Goal: Task Accomplishment & Management: Complete application form

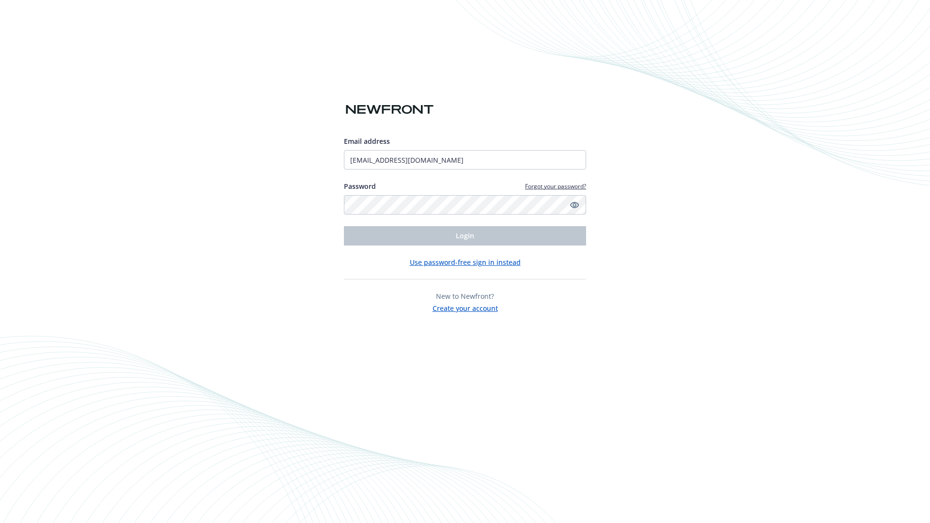
type input "[EMAIL_ADDRESS][DOMAIN_NAME]"
click at [465, 236] on span "Login" at bounding box center [465, 235] width 18 height 9
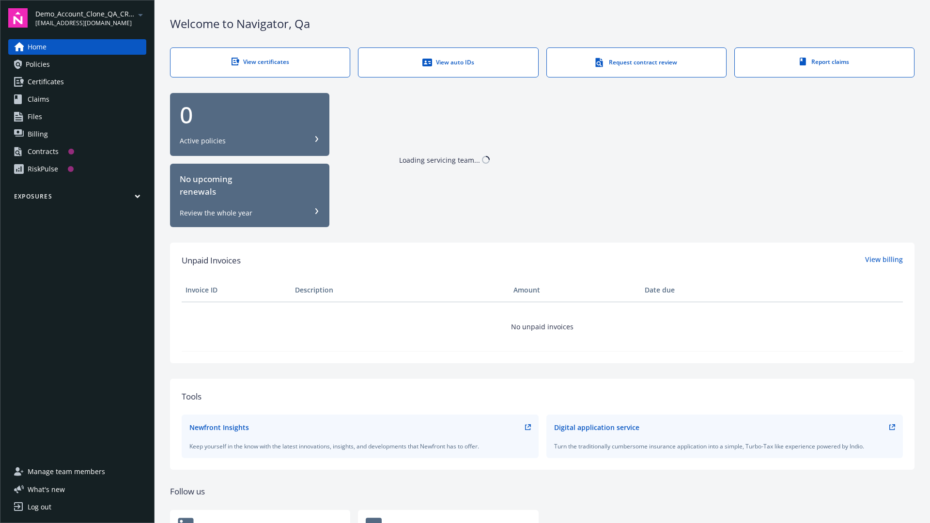
click at [91, 18] on span "Demo_Account_Clone_QA_CR_Tests_Prospect" at bounding box center [84, 14] width 99 height 10
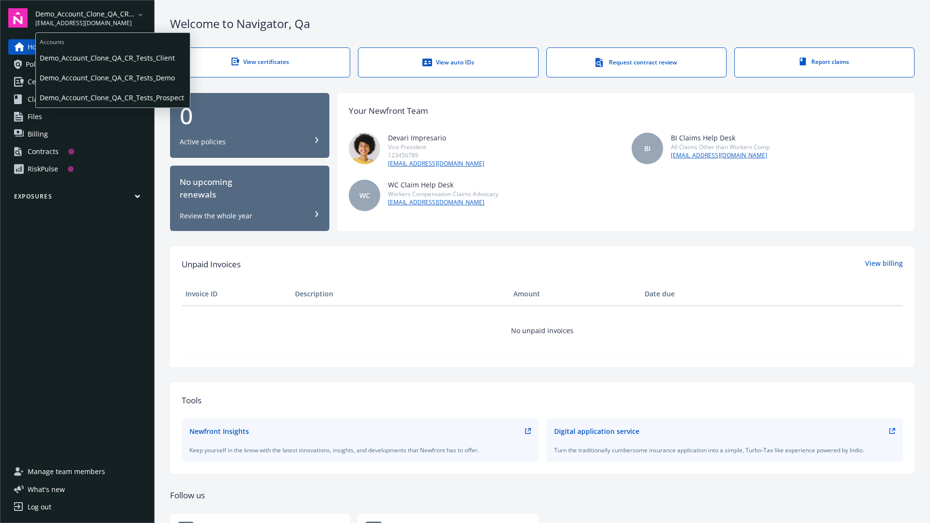
click at [112, 58] on span "Demo_Account_Clone_QA_CR_Tests_Client" at bounding box center [113, 58] width 146 height 20
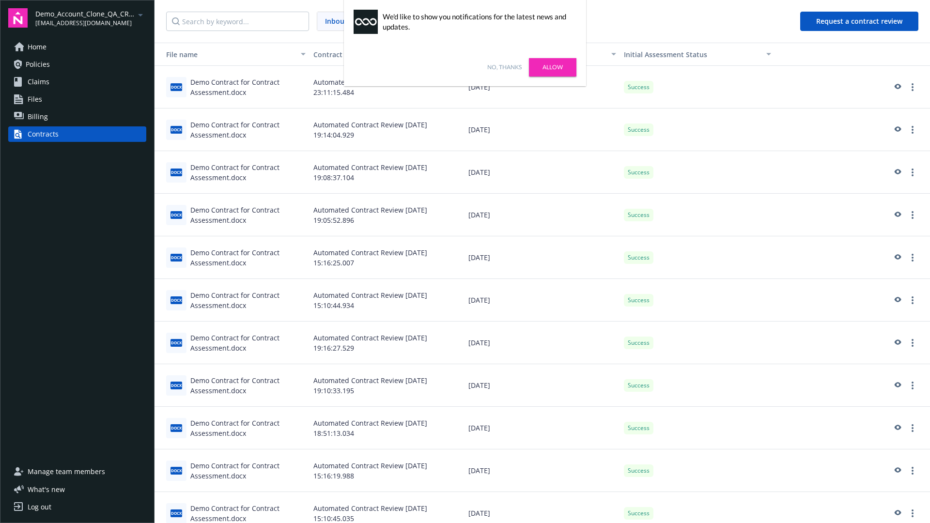
click at [504, 67] on link "No, thanks" at bounding box center [504, 67] width 34 height 9
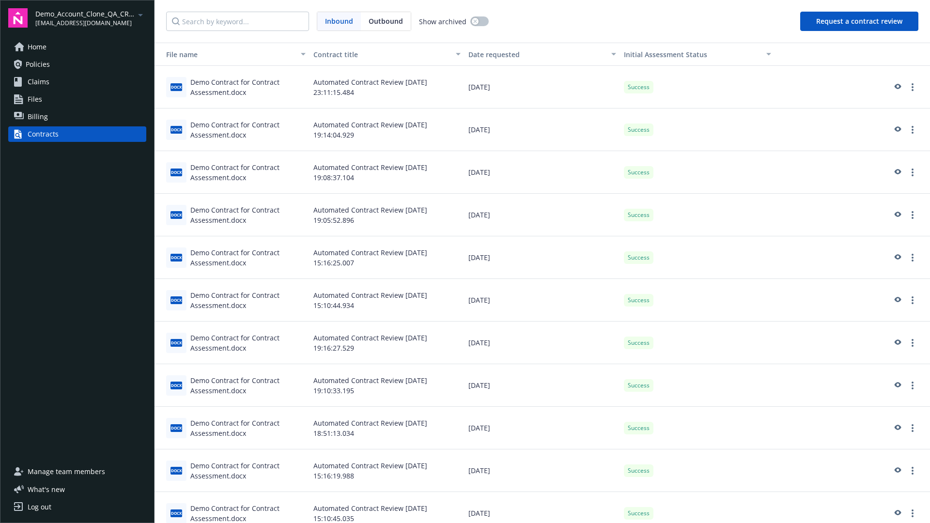
click at [860, 21] on button "Request a contract review" at bounding box center [859, 21] width 118 height 19
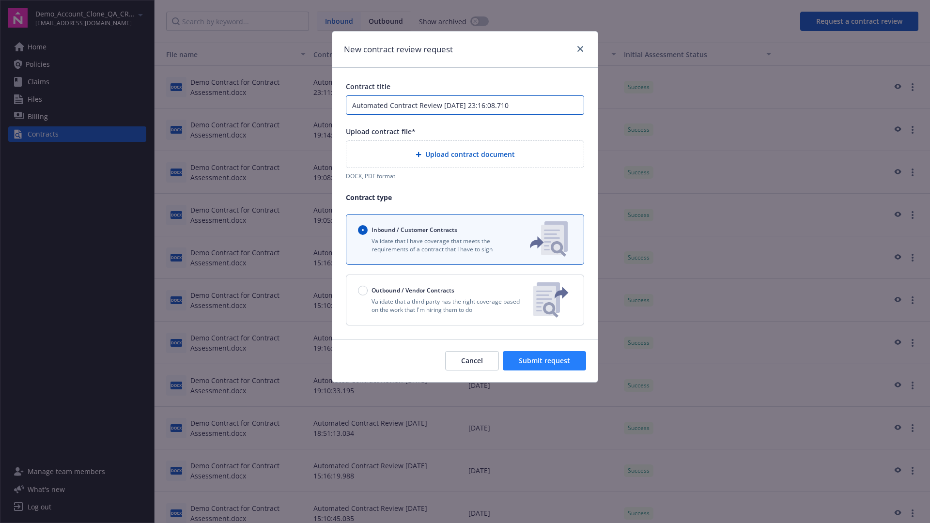
type input "Automated Contract Review 09-25-2025 23:16:08.710"
click at [465, 300] on p "Validate that a third party has the right coverage based on the work that I'm h…" at bounding box center [442, 305] width 168 height 16
radio input "false"
radio input "true"
click at [545, 365] on span "Submit request" at bounding box center [544, 360] width 51 height 9
